Goal: Transaction & Acquisition: Purchase product/service

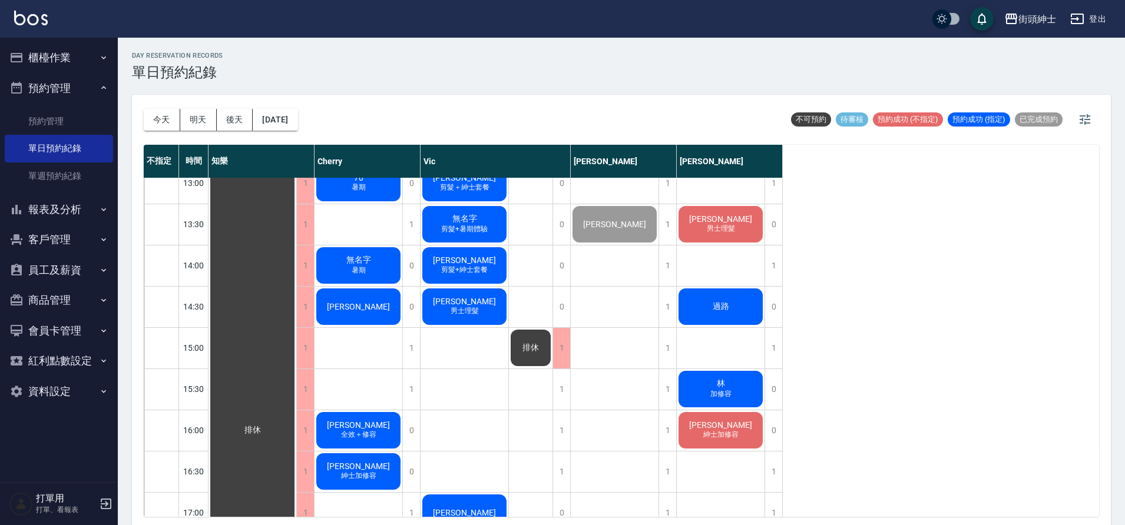
scroll to position [382, 0]
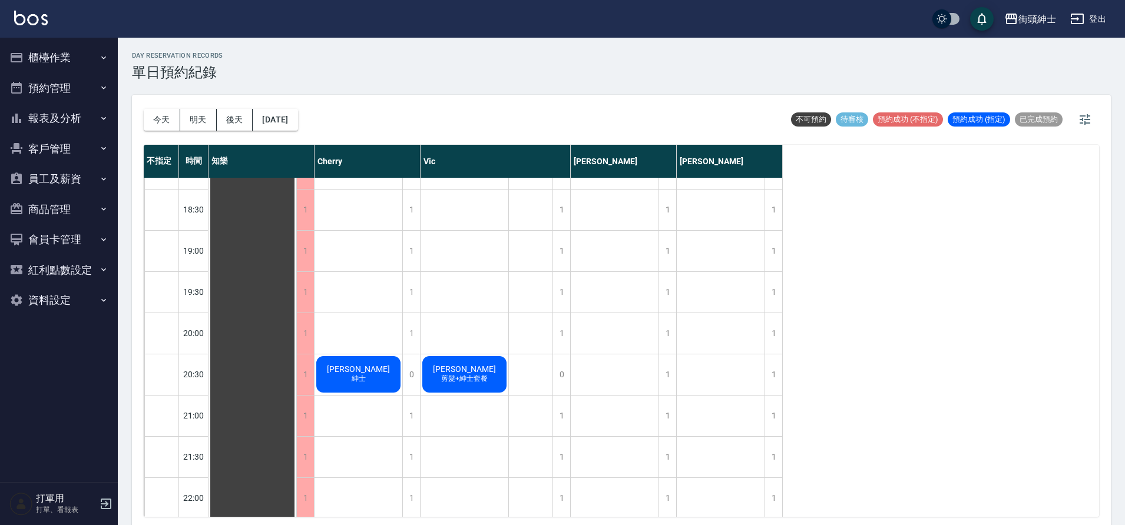
scroll to position [774, 0]
click at [164, 120] on button "今天" at bounding box center [162, 120] width 37 height 22
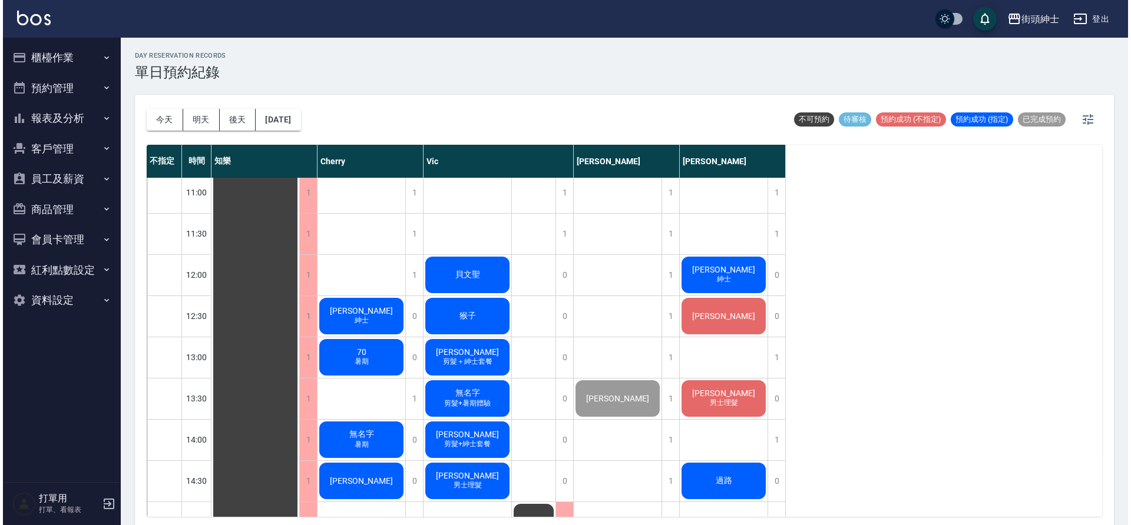
scroll to position [144, 0]
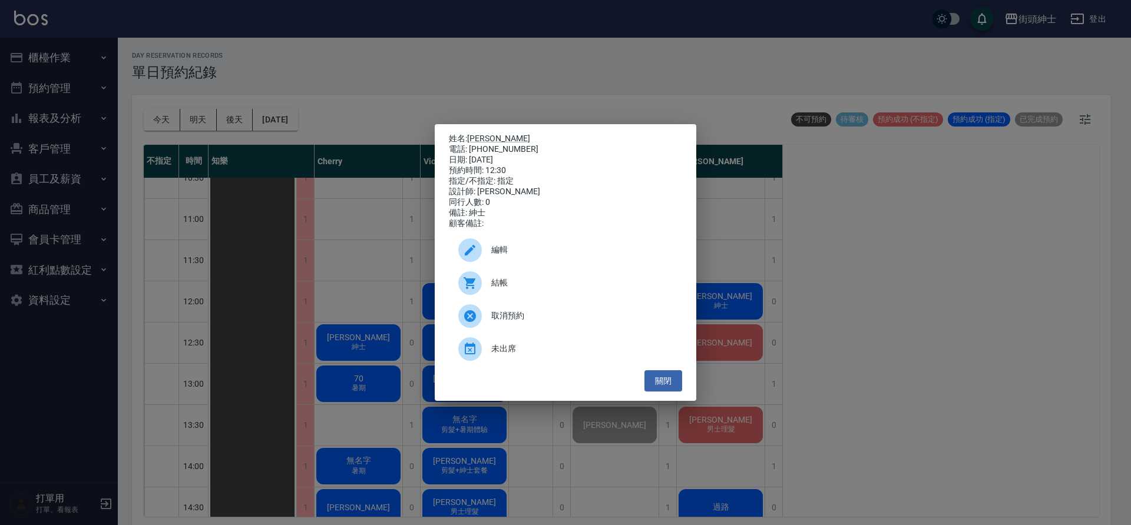
click at [581, 277] on div "結帳" at bounding box center [565, 283] width 233 height 33
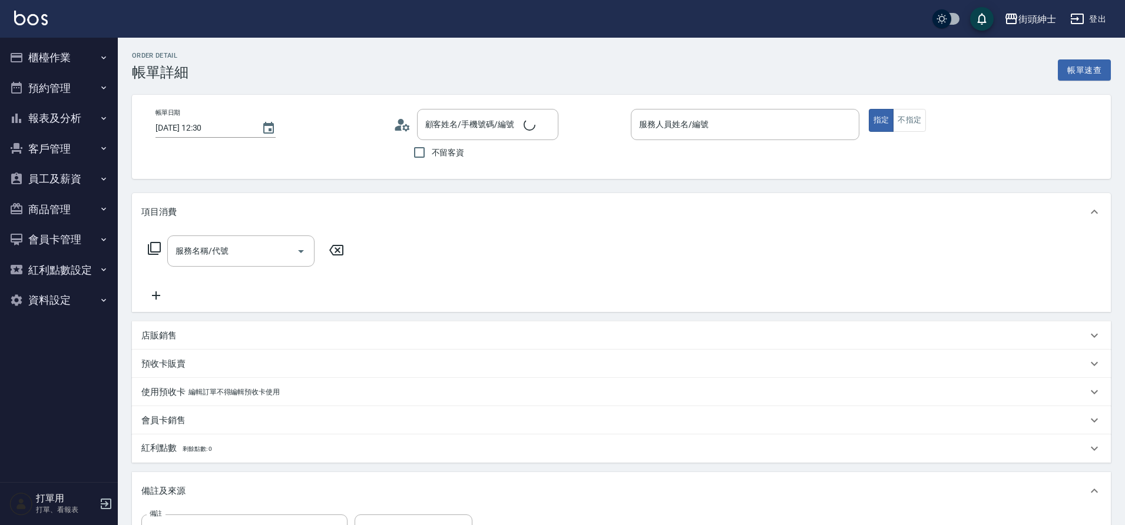
type input "Cherry(無代號)"
click at [204, 267] on div "服務名稱/代號 服務名稱/代號" at bounding box center [240, 251] width 147 height 31
type input "[PERSON_NAME]/0983039608/null"
drag, startPoint x: 0, startPoint y: 0, endPoint x: 201, endPoint y: 253, distance: 323.2
click at [201, 253] on input "服務名稱/代號" at bounding box center [232, 251] width 119 height 21
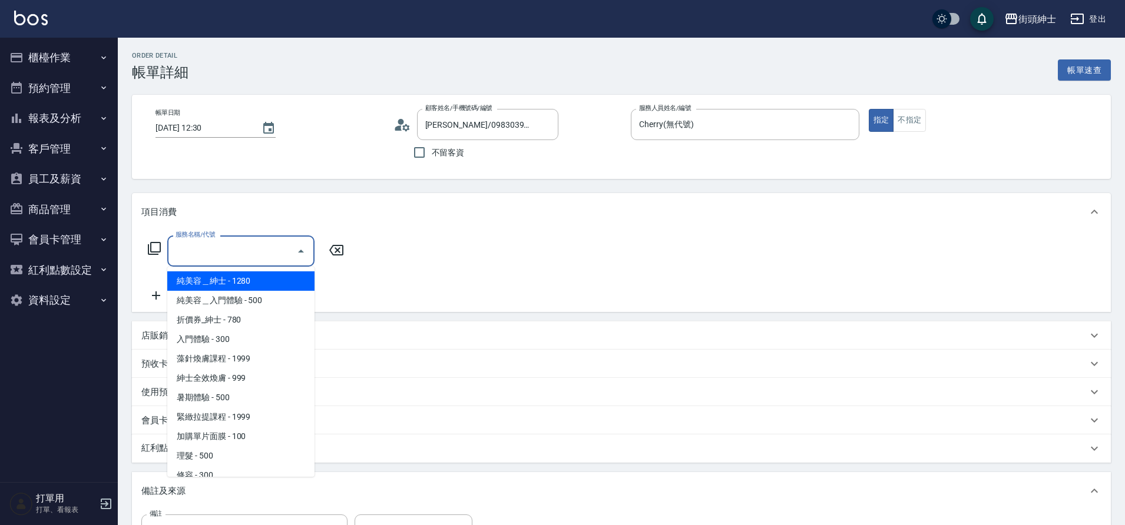
click at [245, 379] on span "紳士全效煥膚 - 999" at bounding box center [240, 378] width 147 height 19
type input "紳士全效煥膚"
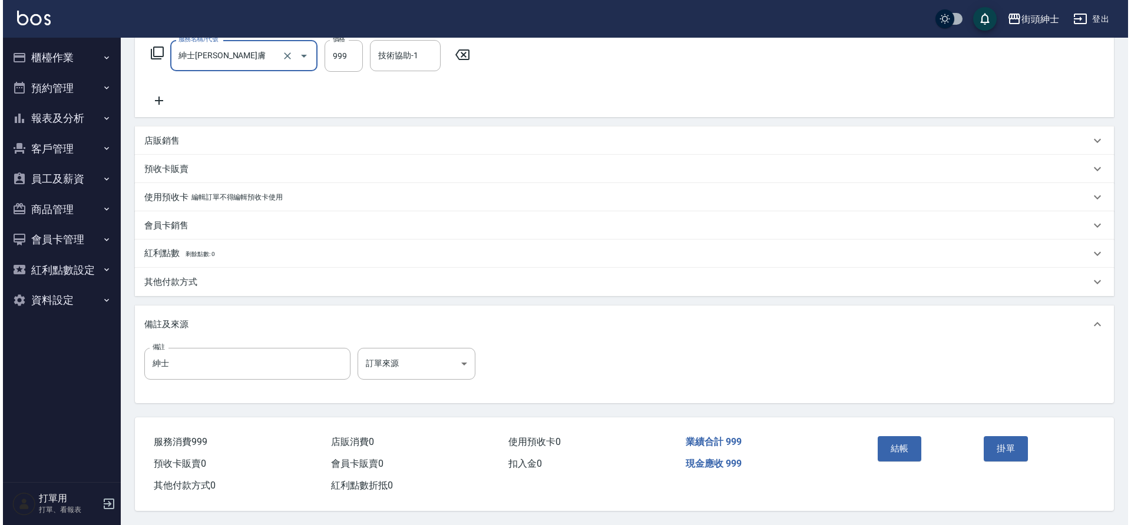
scroll to position [201, 0]
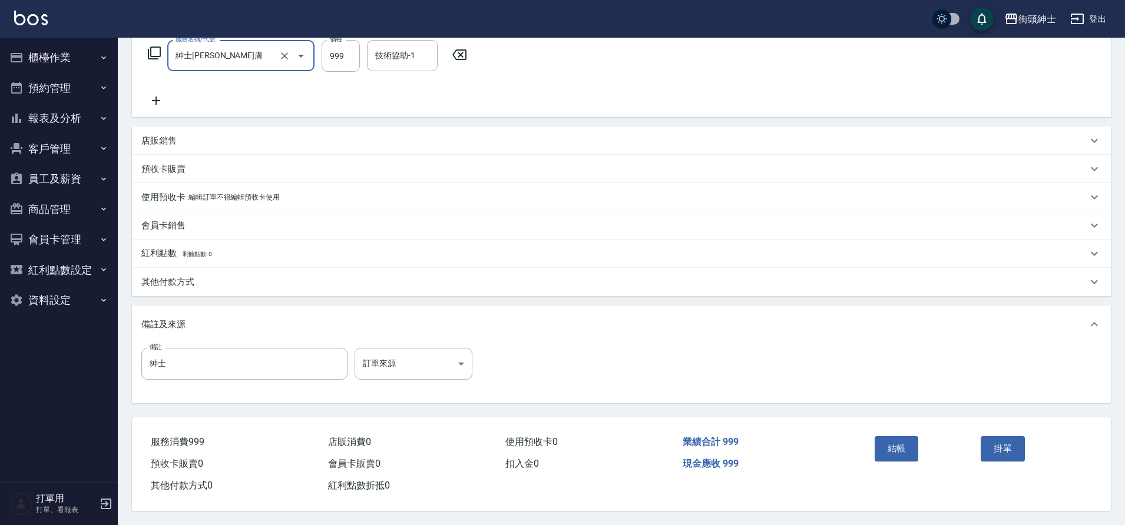
click at [881, 443] on button "結帳" at bounding box center [896, 448] width 44 height 25
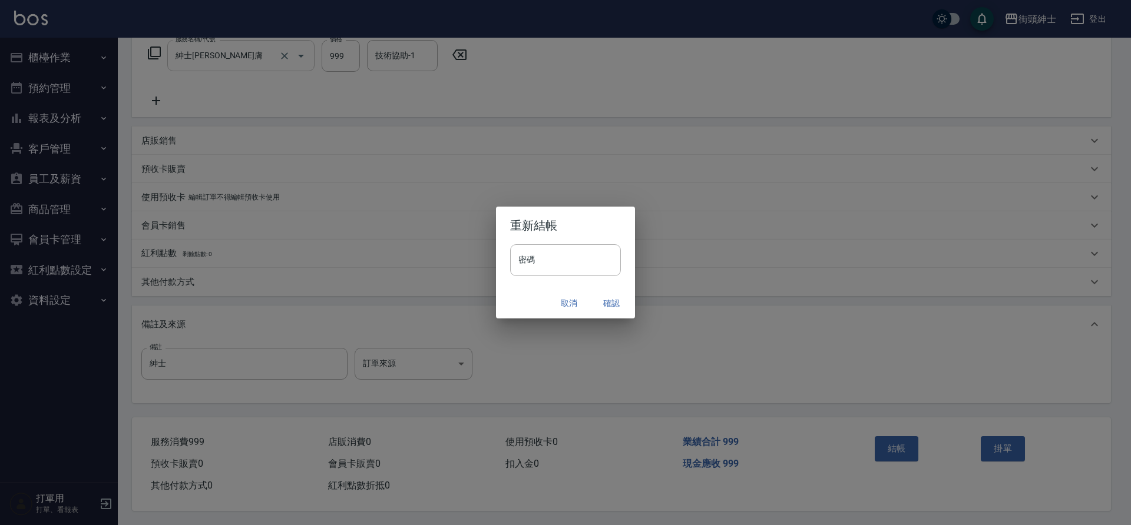
click at [610, 307] on button "確認" at bounding box center [611, 304] width 38 height 22
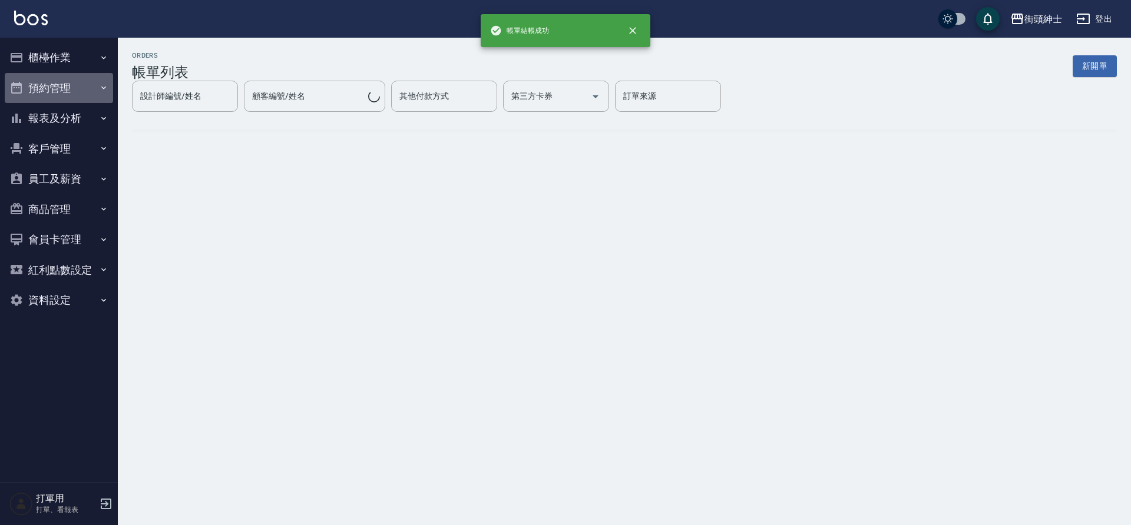
click at [56, 83] on button "預約管理" at bounding box center [59, 88] width 108 height 31
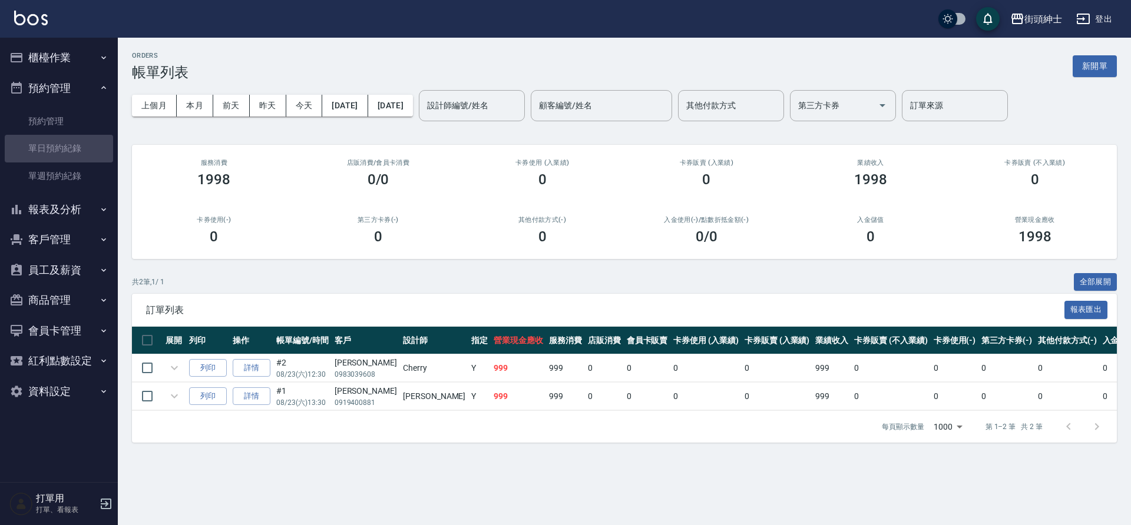
click at [57, 147] on link "單日預約紀錄" at bounding box center [59, 148] width 108 height 27
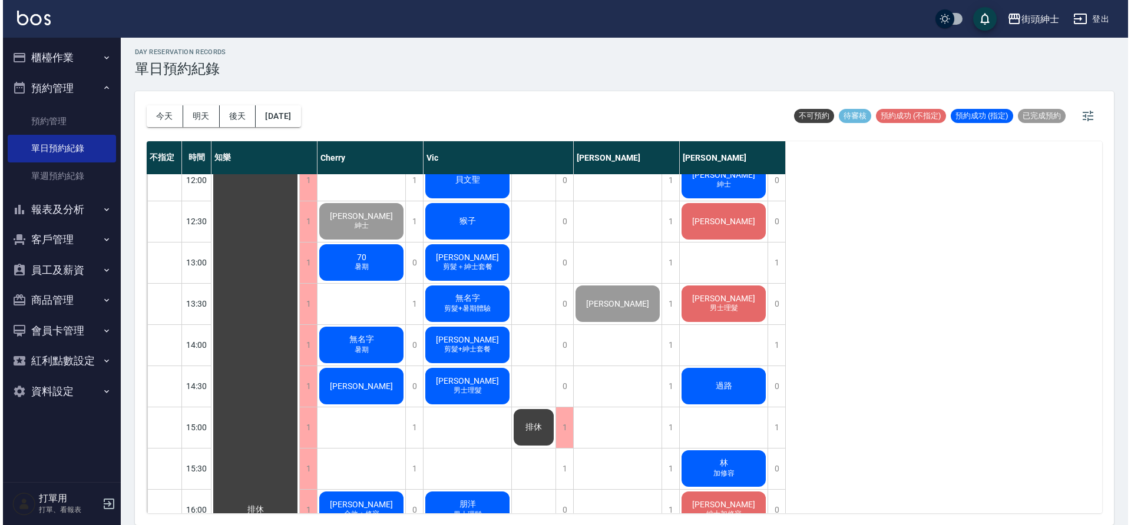
scroll to position [218, 0]
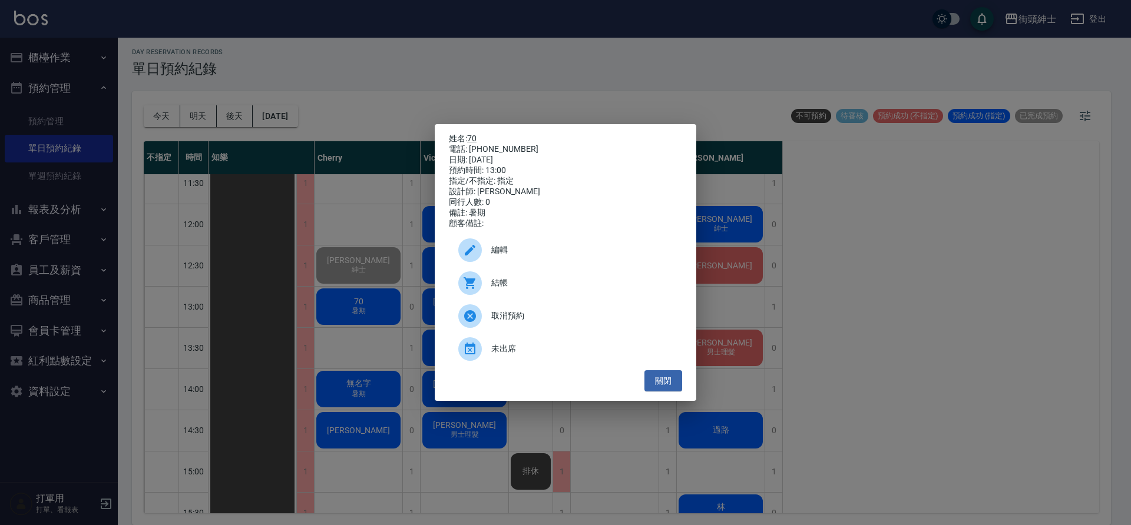
click at [472, 290] on icon at bounding box center [470, 283] width 14 height 14
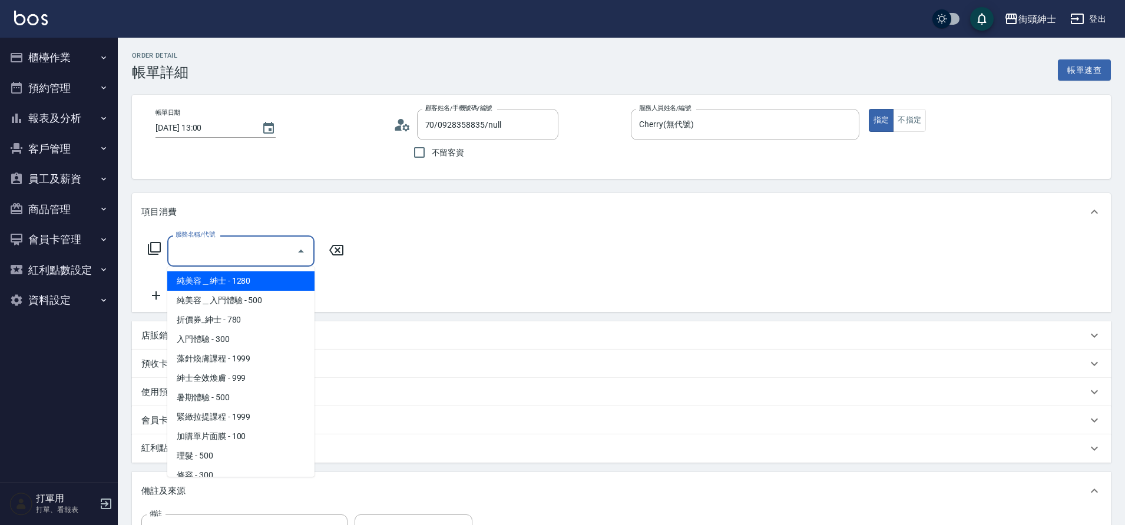
click at [226, 337] on span "入門體驗 - 300" at bounding box center [240, 339] width 147 height 19
click at [226, 337] on div "店販銷售" at bounding box center [614, 336] width 946 height 12
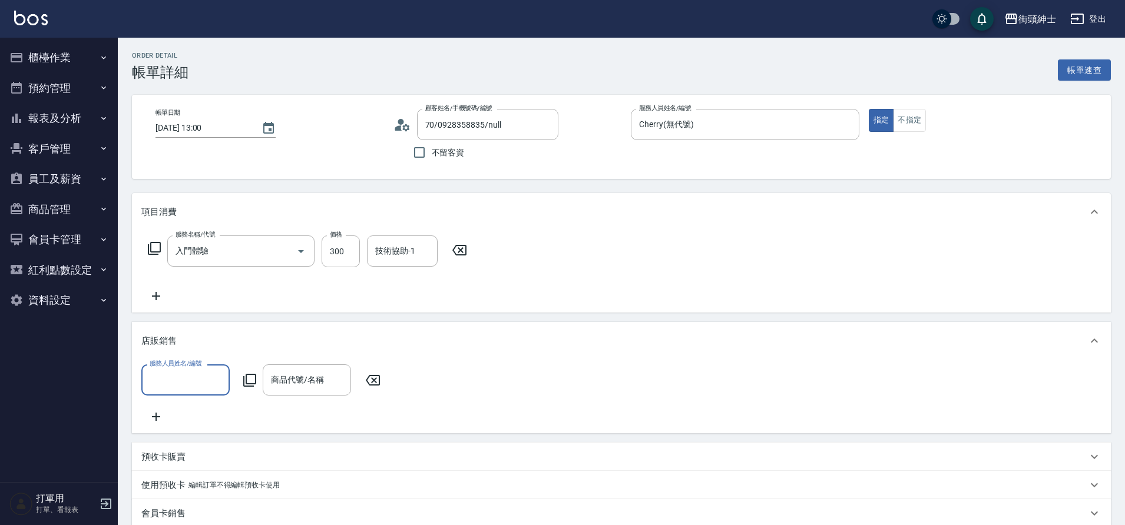
click at [250, 262] on div "入門體驗 服務名稱/代號" at bounding box center [240, 251] width 147 height 31
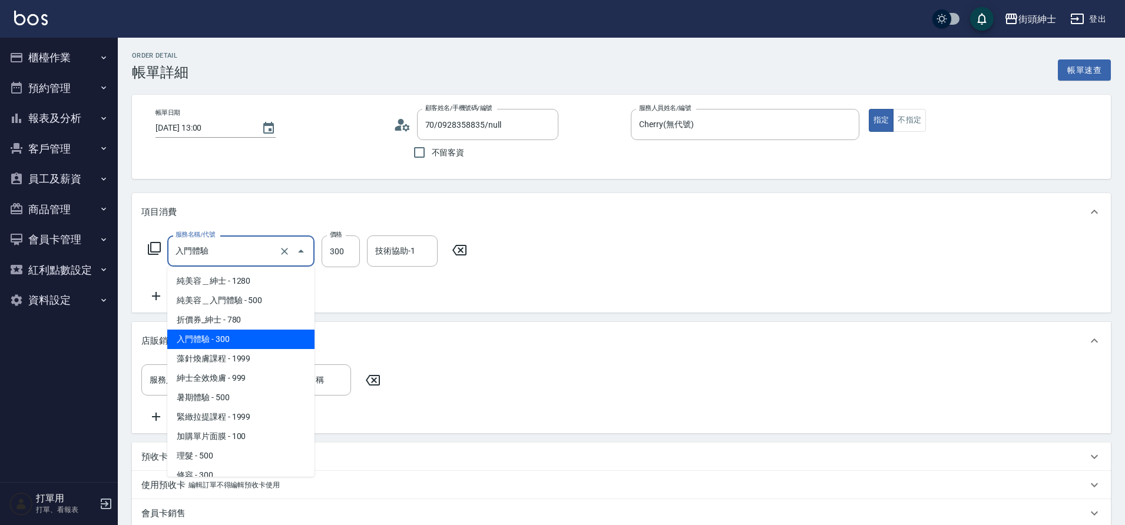
click at [228, 393] on span "暑期體驗 - 500" at bounding box center [240, 397] width 147 height 19
type input "暑期體驗"
type input "500"
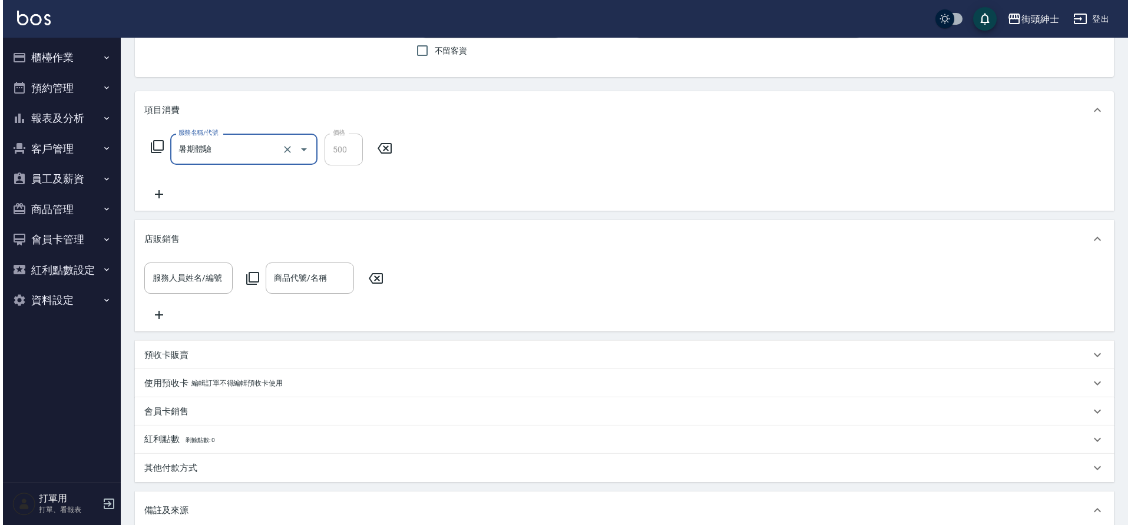
scroll to position [303, 0]
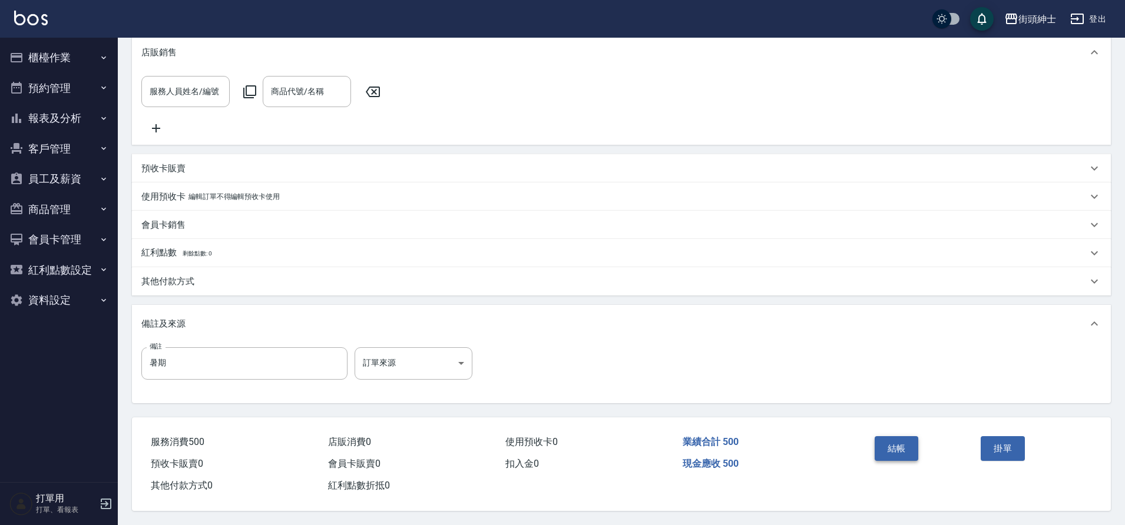
drag, startPoint x: 0, startPoint y: 0, endPoint x: 902, endPoint y: 440, distance: 1003.9
click at [902, 440] on button "結帳" at bounding box center [896, 448] width 44 height 25
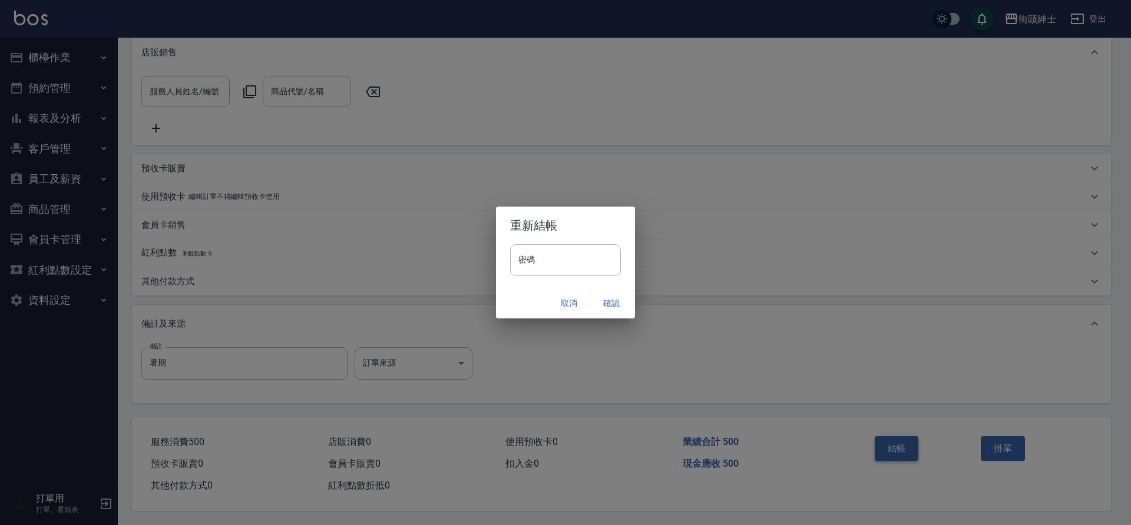
click at [616, 314] on div "取消 確認" at bounding box center [565, 303] width 139 height 31
click at [610, 309] on button "確認" at bounding box center [611, 304] width 38 height 22
click at [610, 309] on div "取消 確認" at bounding box center [565, 303] width 139 height 31
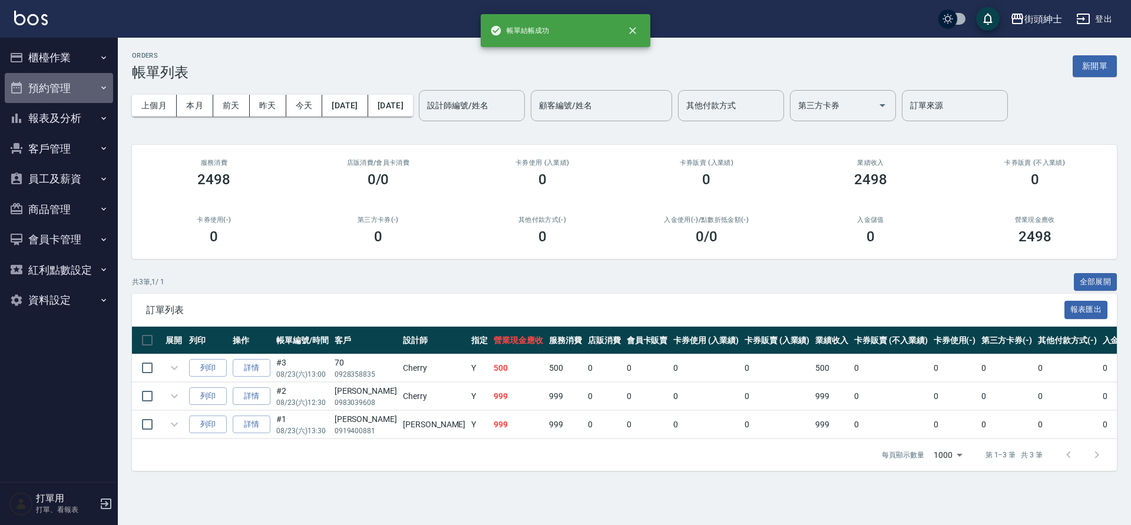
click at [44, 97] on button "預約管理" at bounding box center [59, 88] width 108 height 31
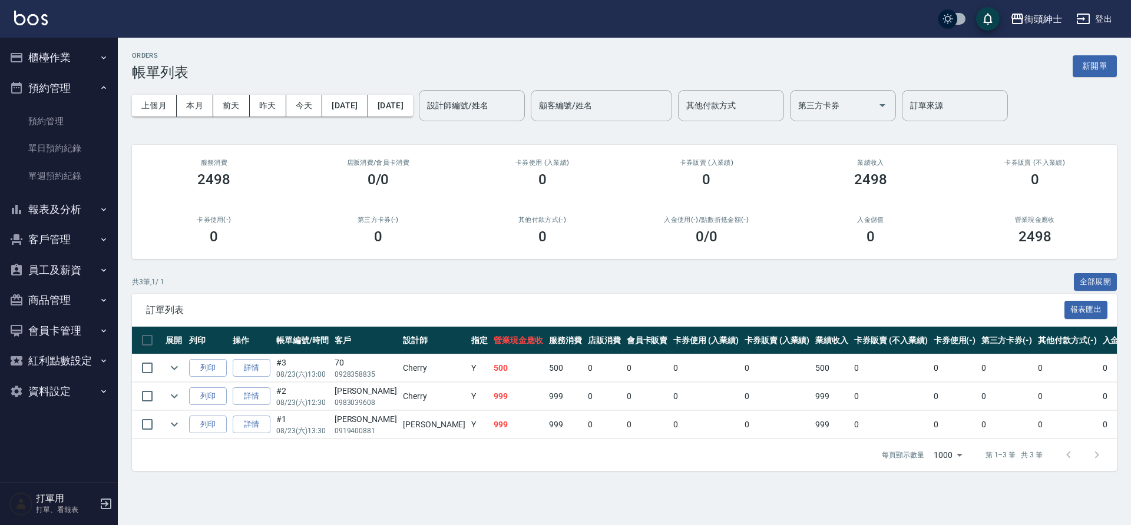
click at [65, 143] on link "單日預約紀錄" at bounding box center [59, 148] width 108 height 27
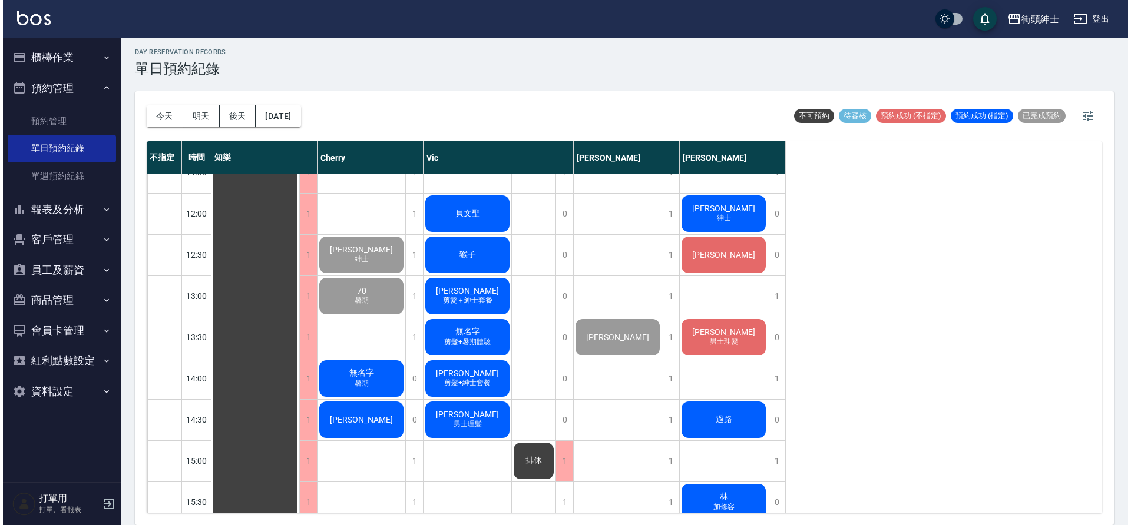
scroll to position [233, 0]
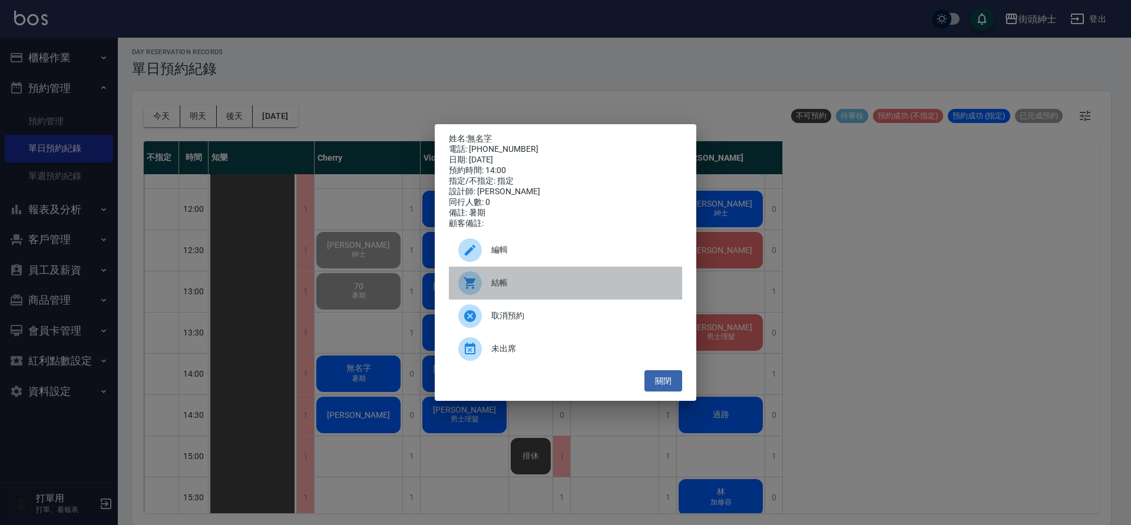
click at [506, 283] on span "結帳" at bounding box center [581, 283] width 181 height 12
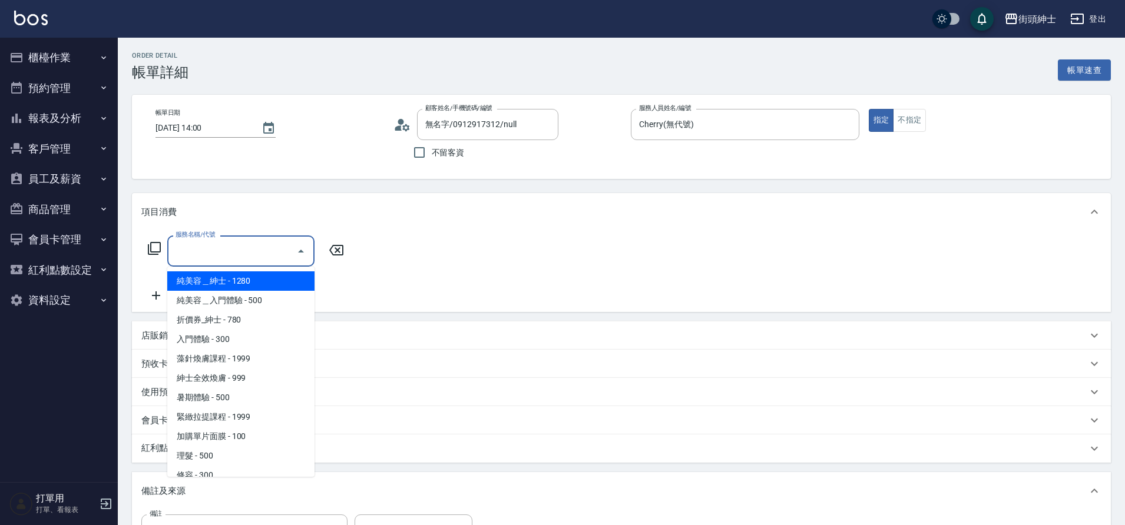
click at [213, 245] on input "服務名稱/代號" at bounding box center [232, 251] width 119 height 21
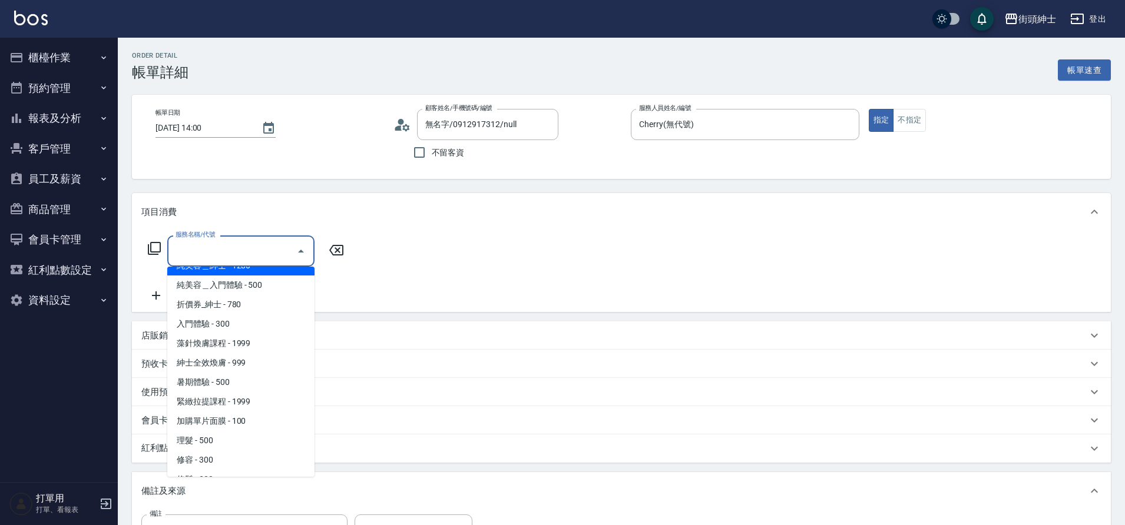
click at [223, 382] on span "暑期體驗 - 500" at bounding box center [240, 382] width 147 height 19
type input "暑期體驗"
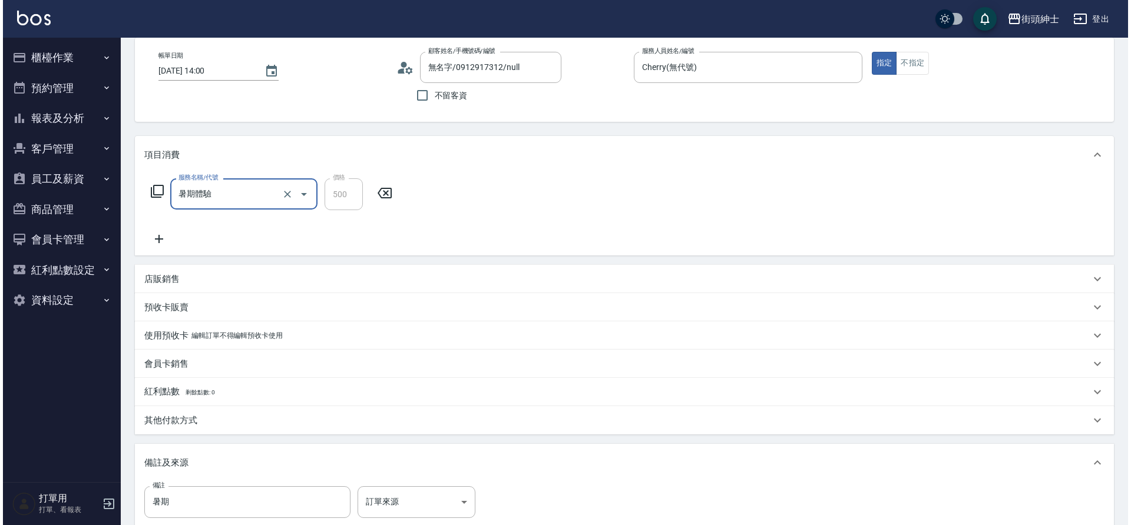
scroll to position [201, 0]
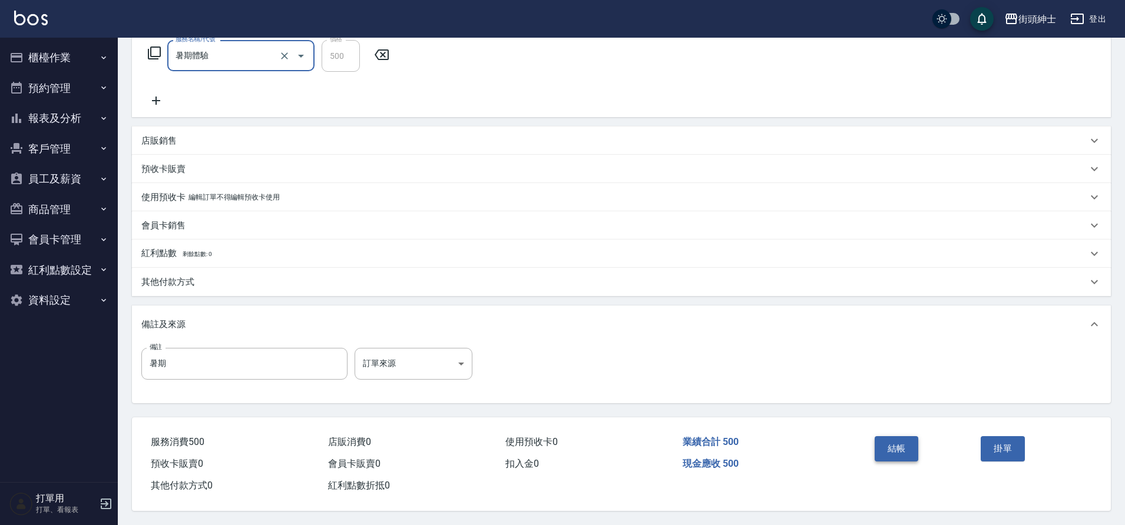
drag, startPoint x: 0, startPoint y: 0, endPoint x: 907, endPoint y: 439, distance: 1008.2
click at [907, 439] on button "結帳" at bounding box center [896, 448] width 44 height 25
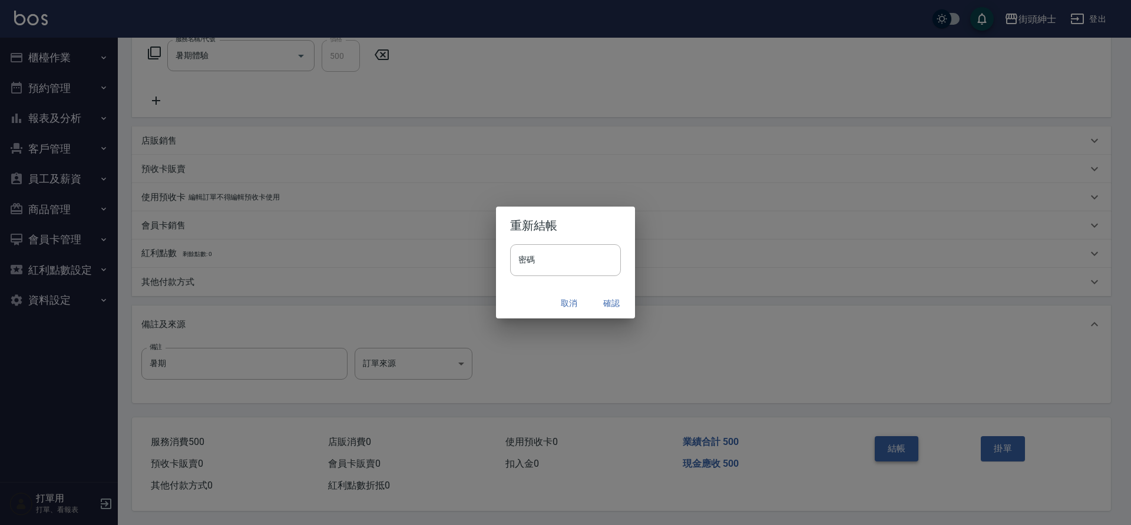
click at [603, 310] on button "確認" at bounding box center [611, 304] width 38 height 22
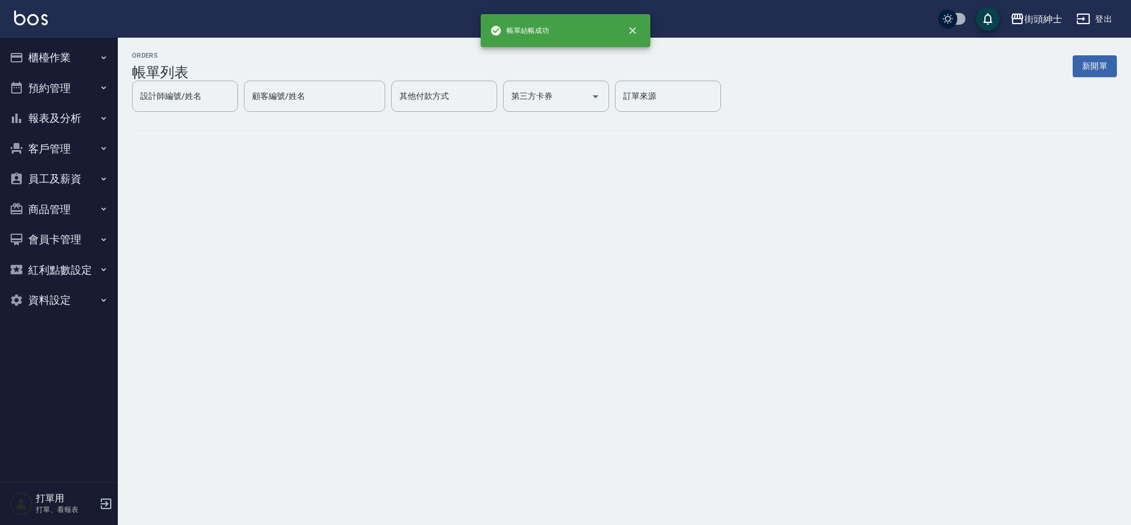
click at [58, 90] on button "預約管理" at bounding box center [59, 88] width 108 height 31
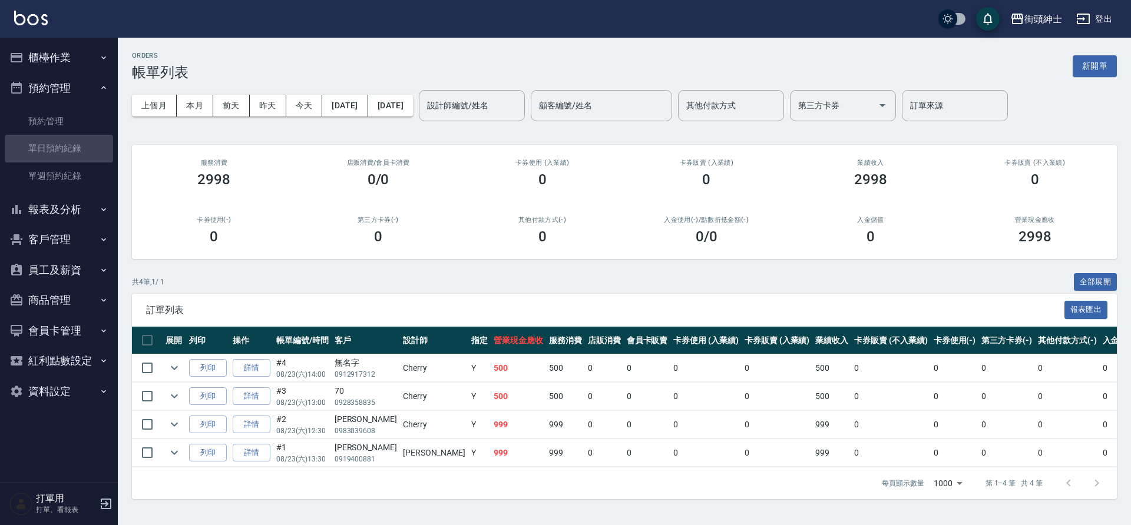
click at [64, 147] on link "單日預約紀錄" at bounding box center [59, 148] width 108 height 27
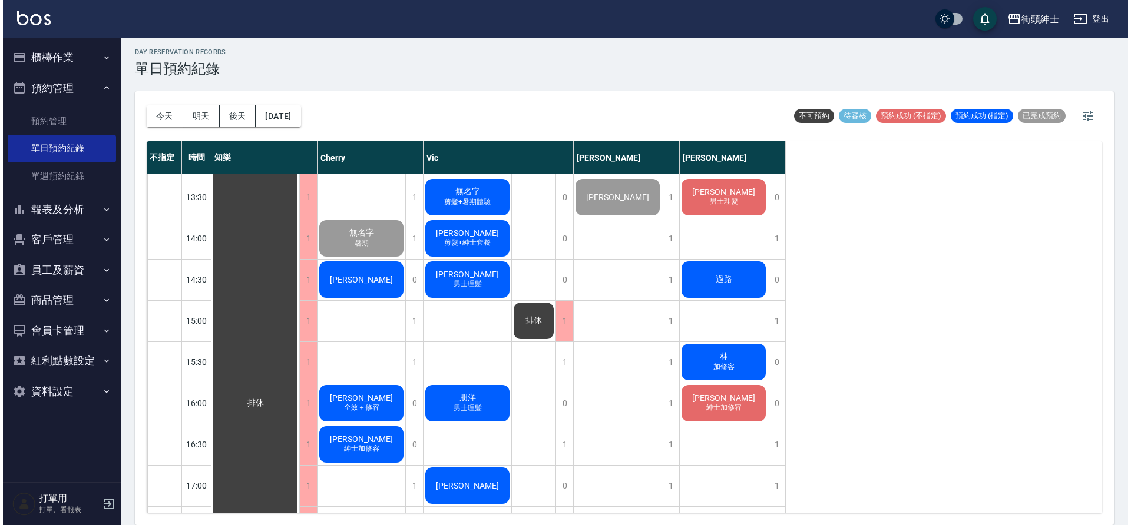
scroll to position [328, 0]
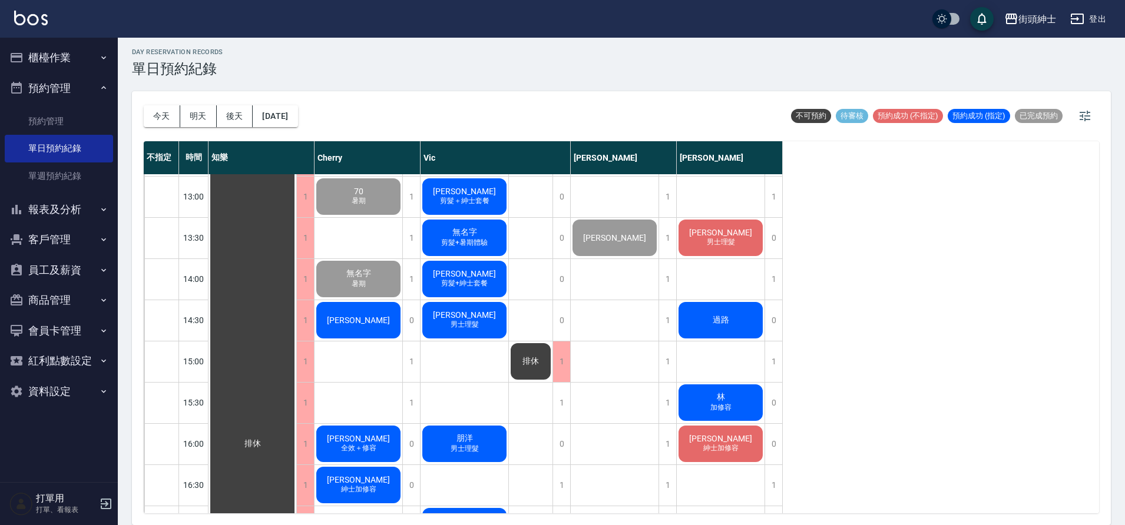
click at [296, 319] on div "[PERSON_NAME]" at bounding box center [252, 444] width 88 height 1194
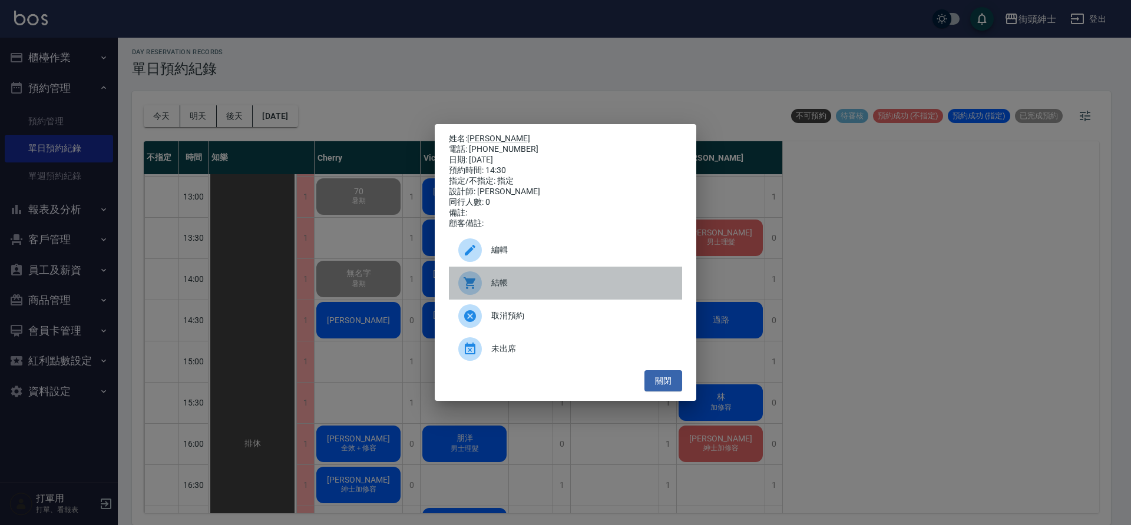
drag, startPoint x: 907, startPoint y: 439, endPoint x: 544, endPoint y: 284, distance: 395.0
click at [544, 284] on span "結帳" at bounding box center [581, 283] width 181 height 12
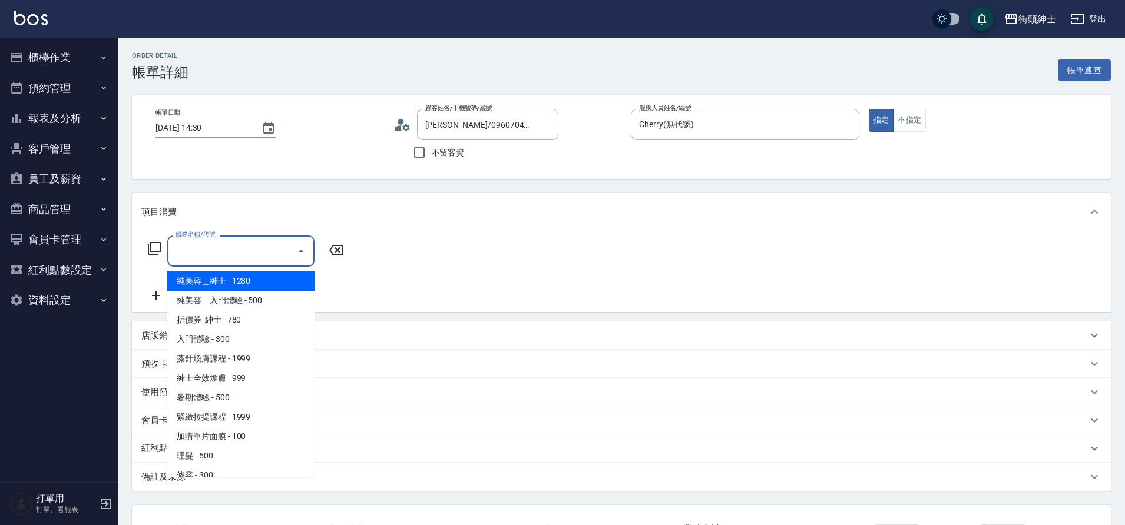
click at [250, 375] on span "紳士全效煥膚 - 999" at bounding box center [240, 378] width 147 height 19
type input "紳士[PERSON_NAME]膚"
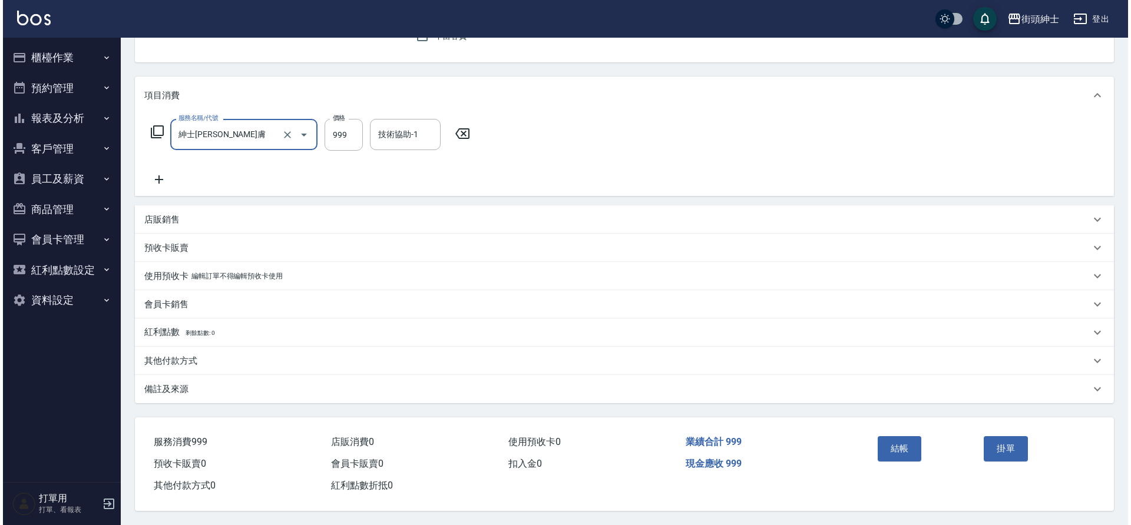
scroll to position [122, 0]
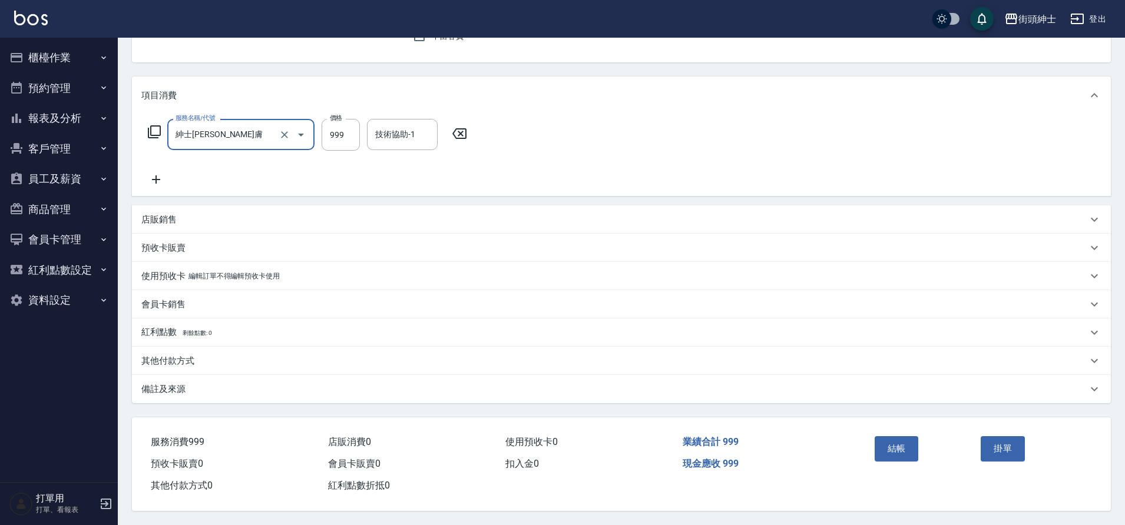
click at [896, 441] on button "結帳" at bounding box center [896, 448] width 44 height 25
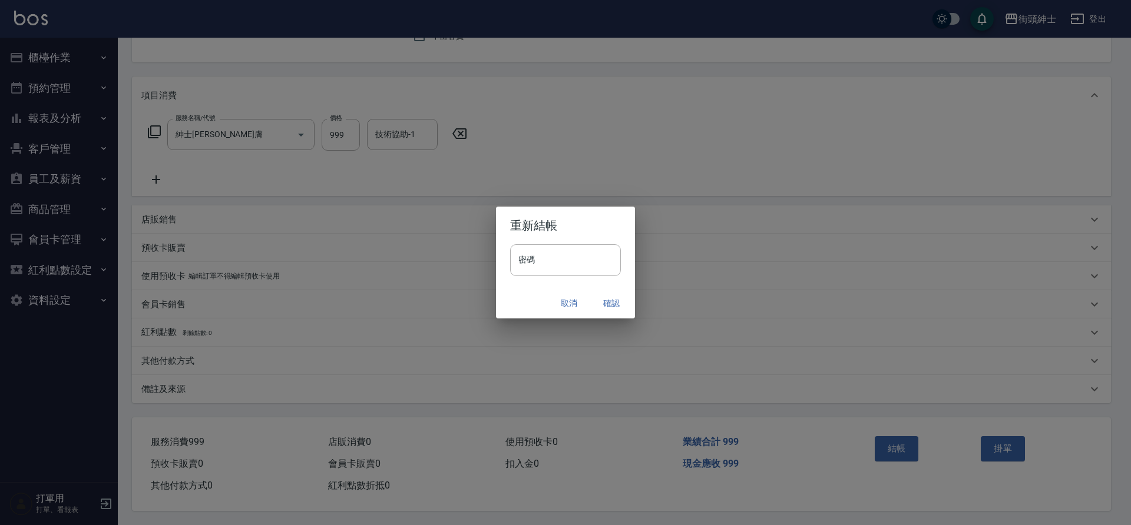
click at [612, 304] on button "確認" at bounding box center [611, 304] width 38 height 22
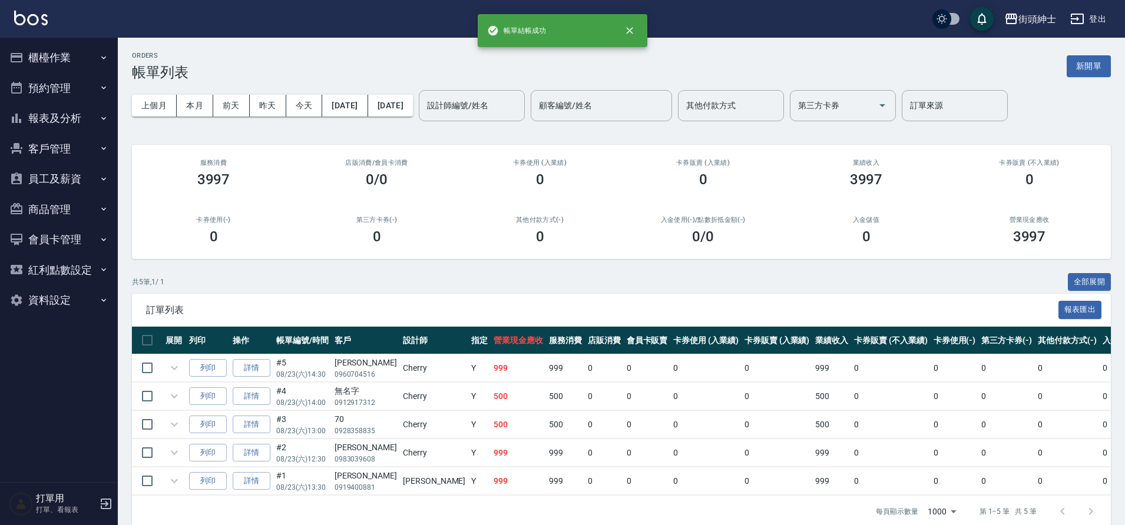
click at [73, 92] on button "預約管理" at bounding box center [59, 88] width 108 height 31
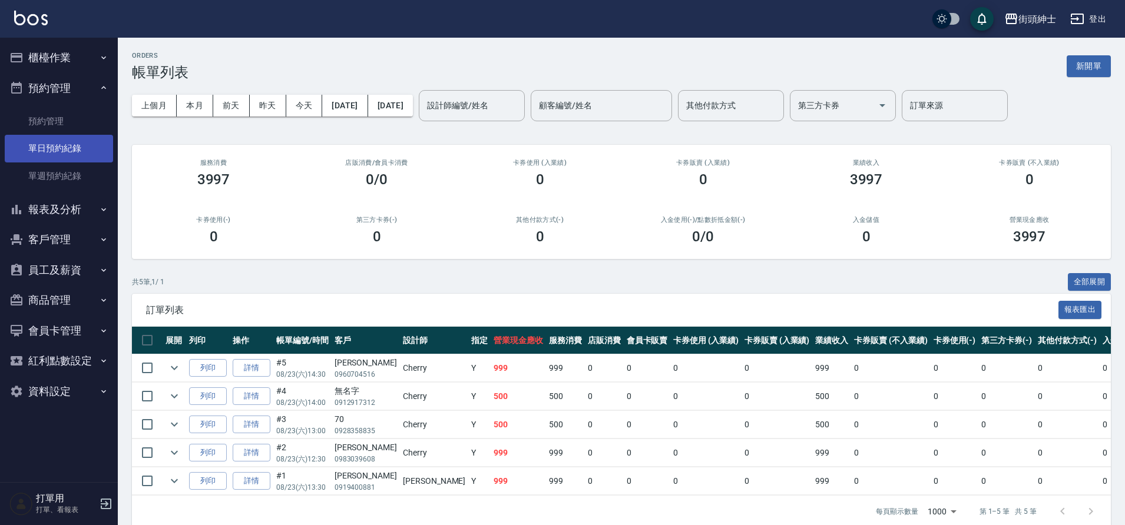
drag, startPoint x: 0, startPoint y: 0, endPoint x: 72, endPoint y: 150, distance: 166.5
click at [72, 150] on link "單日預約紀錄" at bounding box center [59, 148] width 108 height 27
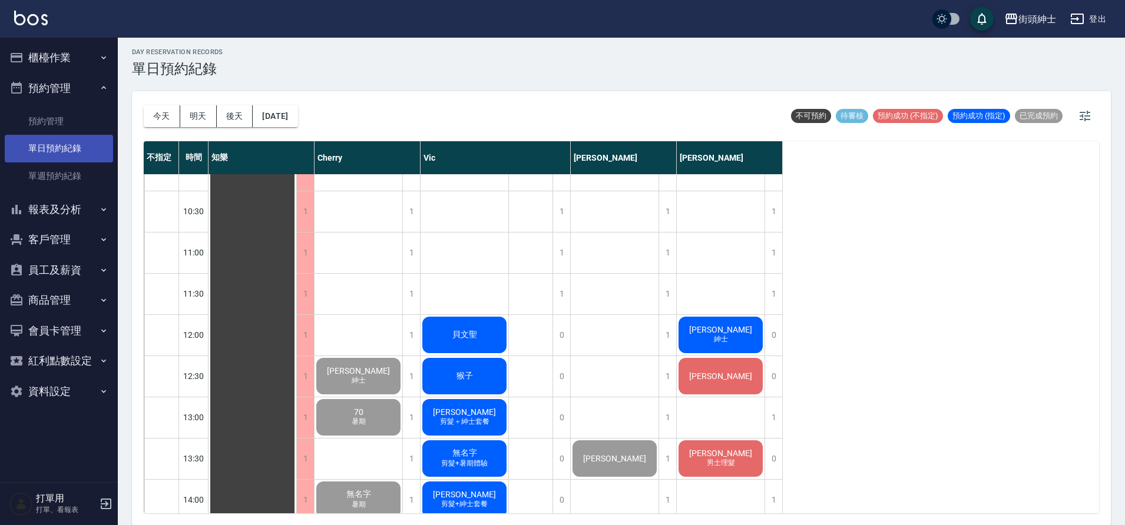
scroll to position [261, 0]
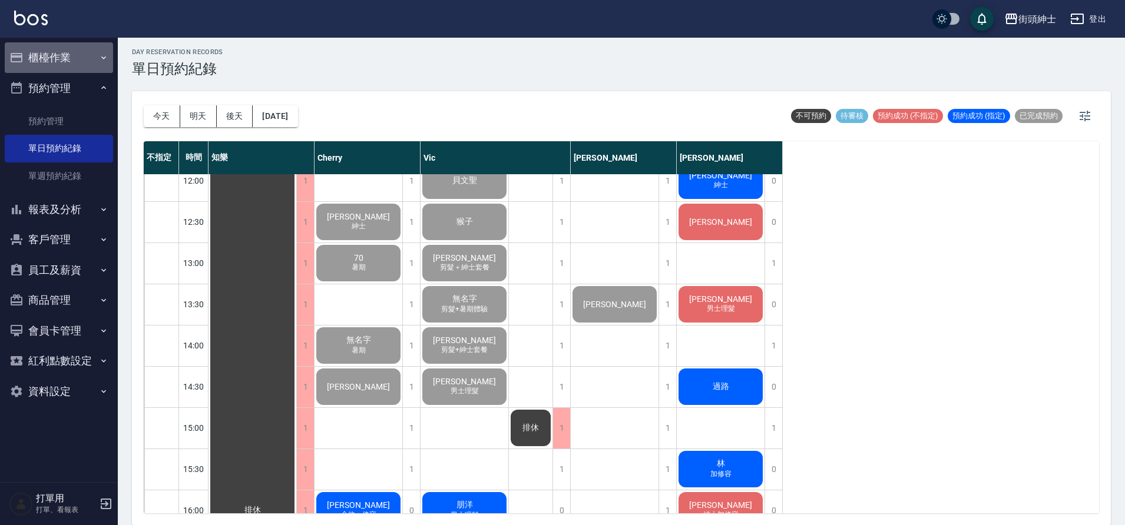
click at [85, 59] on button "櫃檯作業" at bounding box center [59, 57] width 108 height 31
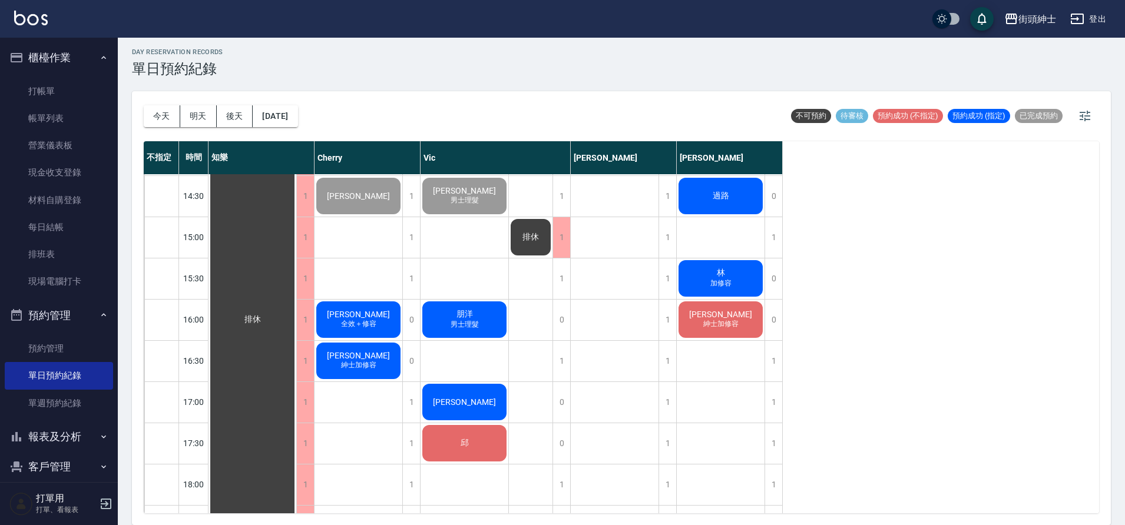
scroll to position [450, 0]
